Goal: Task Accomplishment & Management: Manage account settings

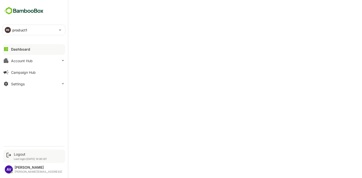
click at [20, 158] on p "Last login: [DATE] 14:00 IST" at bounding box center [30, 158] width 33 height 3
click at [20, 153] on div "Logout" at bounding box center [30, 154] width 33 height 4
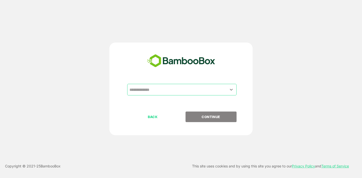
click at [215, 90] on input "text" at bounding box center [181, 90] width 107 height 10
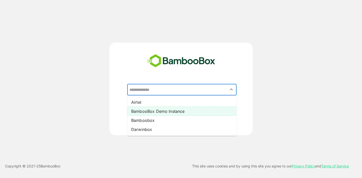
click at [202, 111] on li "BambooBox Demo Instance" at bounding box center [181, 110] width 109 height 9
type input "**********"
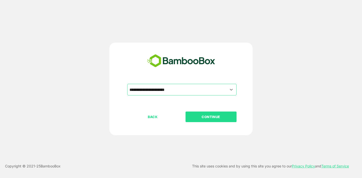
click at [205, 123] on div "BACK CONTINUE" at bounding box center [185, 132] width 116 height 43
click at [205, 120] on button "CONTINUE" at bounding box center [210, 116] width 51 height 11
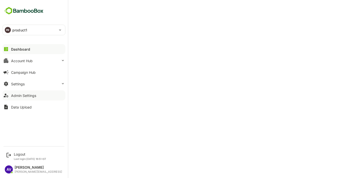
click at [16, 94] on div "Admin Settings" at bounding box center [23, 95] width 25 height 4
click at [28, 53] on button "Dashboard" at bounding box center [34, 49] width 63 height 10
click at [32, 82] on button "Settings" at bounding box center [34, 84] width 63 height 10
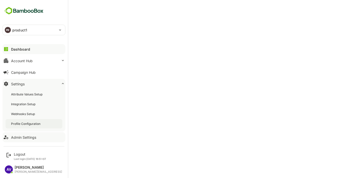
click at [32, 124] on div "Profile Configuration" at bounding box center [26, 123] width 30 height 4
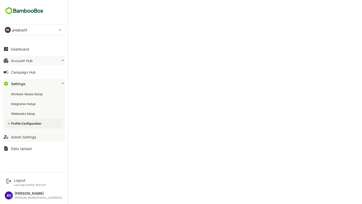
click at [17, 57] on button "Account Hub" at bounding box center [34, 60] width 63 height 10
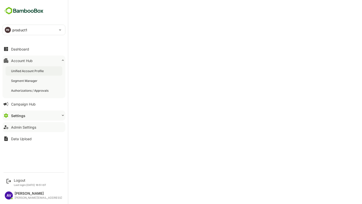
click at [32, 70] on div "Unified Account Profile" at bounding box center [28, 71] width 34 height 4
click at [25, 49] on div "Dashboard" at bounding box center [20, 49] width 18 height 4
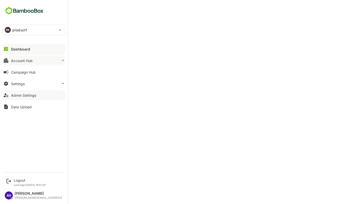
click at [18, 61] on div "Account Hub" at bounding box center [22, 61] width 22 height 4
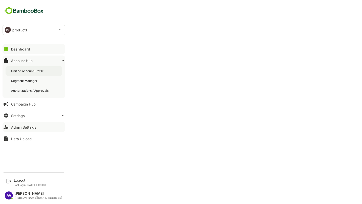
click at [30, 75] on div "Unified Account Profile" at bounding box center [34, 70] width 57 height 9
click at [31, 118] on button "Settings" at bounding box center [34, 115] width 63 height 10
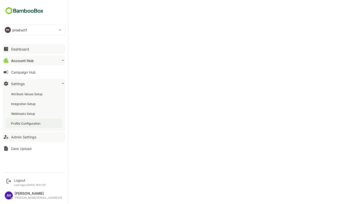
click at [31, 122] on div "Profile Configuration" at bounding box center [26, 123] width 30 height 4
